Goal: Find specific page/section: Find specific page/section

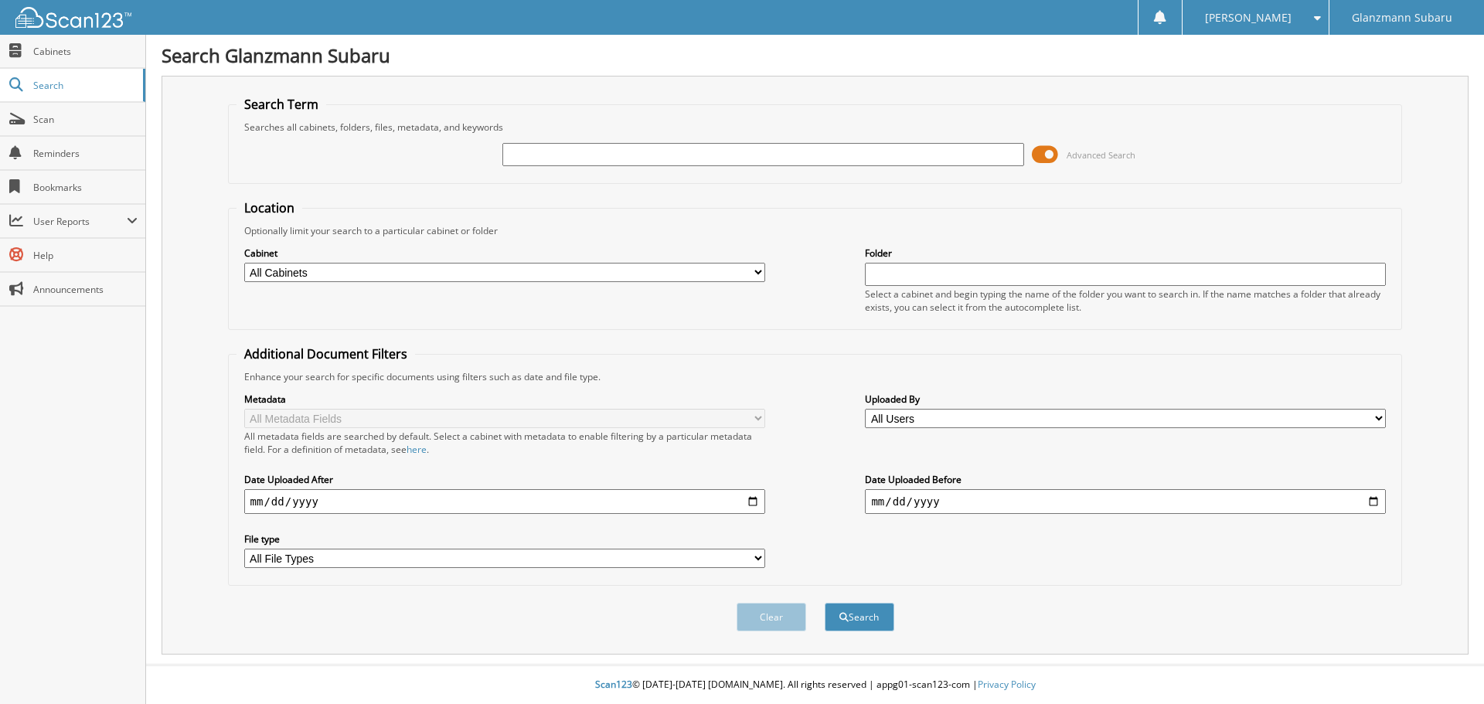
click at [638, 162] on input "text" at bounding box center [762, 154] width 521 height 23
type input "6216025"
click at [825, 603] on button "Search" at bounding box center [860, 617] width 70 height 29
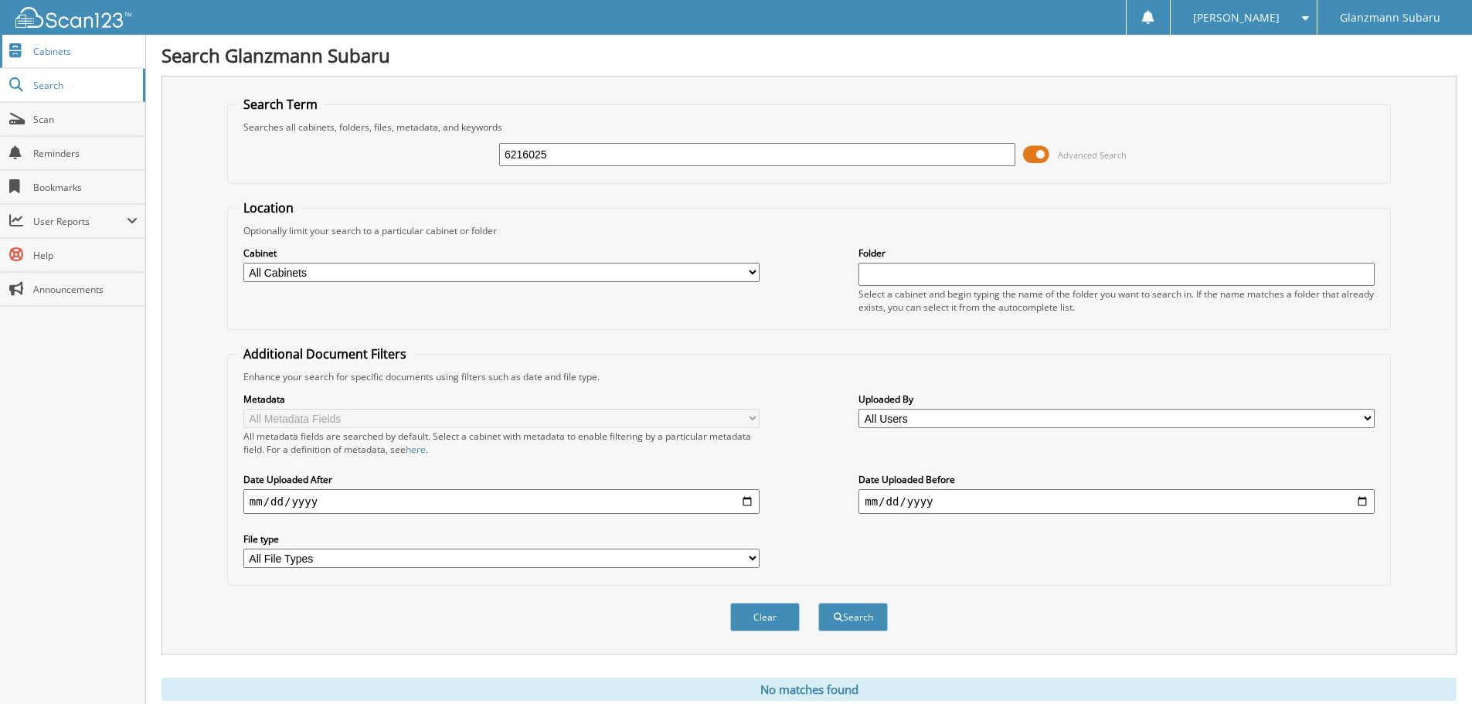
click at [39, 62] on link "Cabinets" at bounding box center [72, 51] width 145 height 33
